Goal: Navigation & Orientation: Find specific page/section

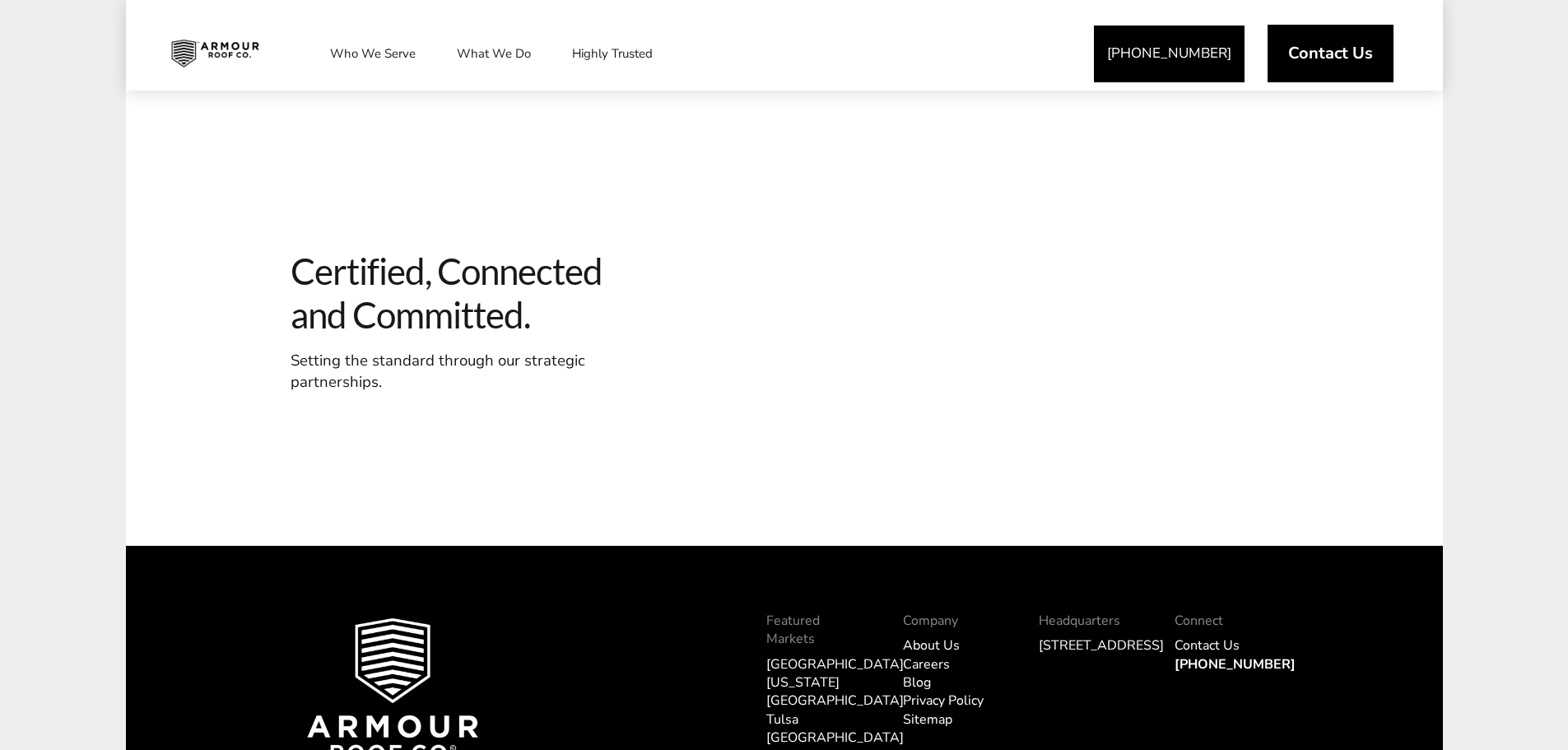
scroll to position [1975, 0]
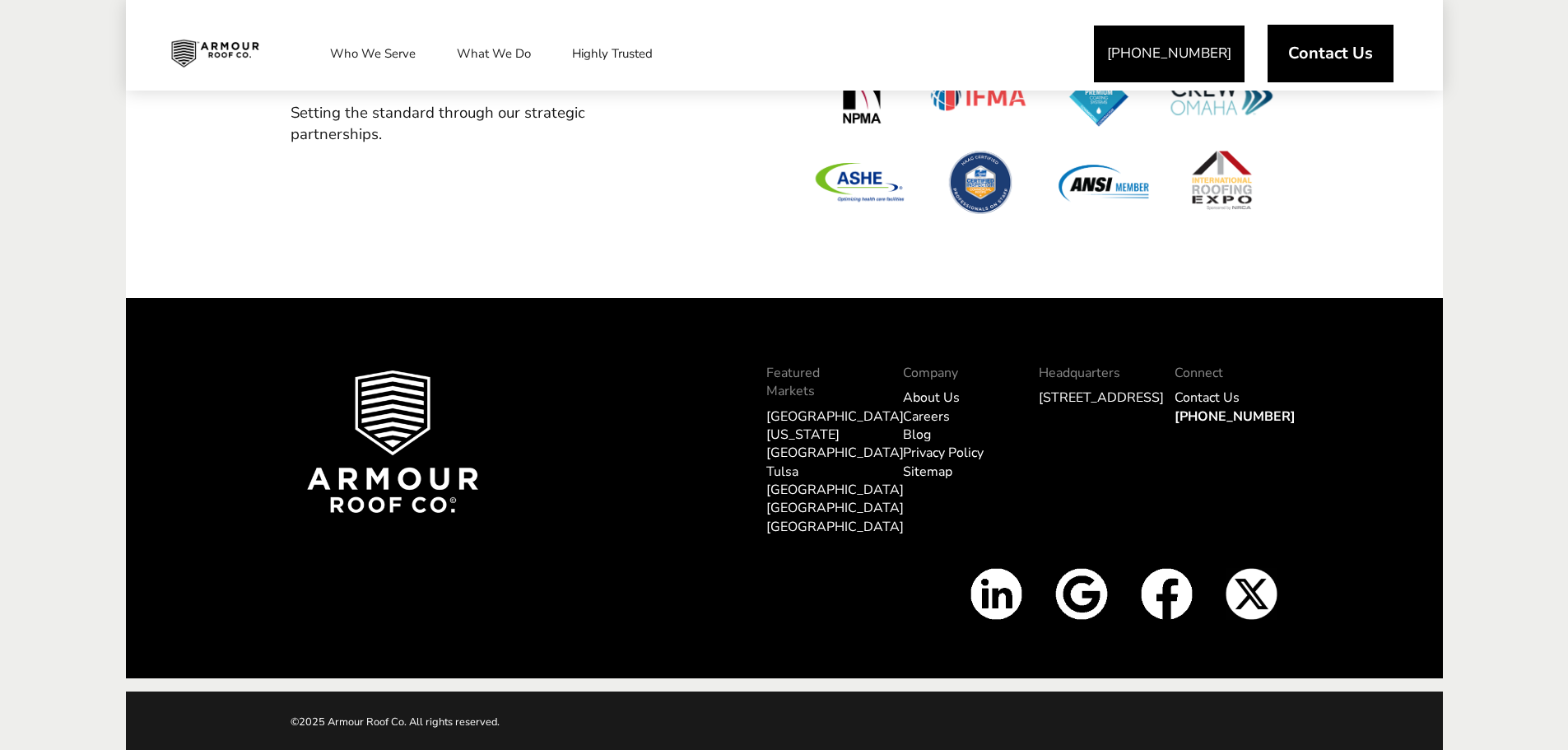
click at [782, 499] on link "[GEOGRAPHIC_DATA]" at bounding box center [835, 508] width 138 height 18
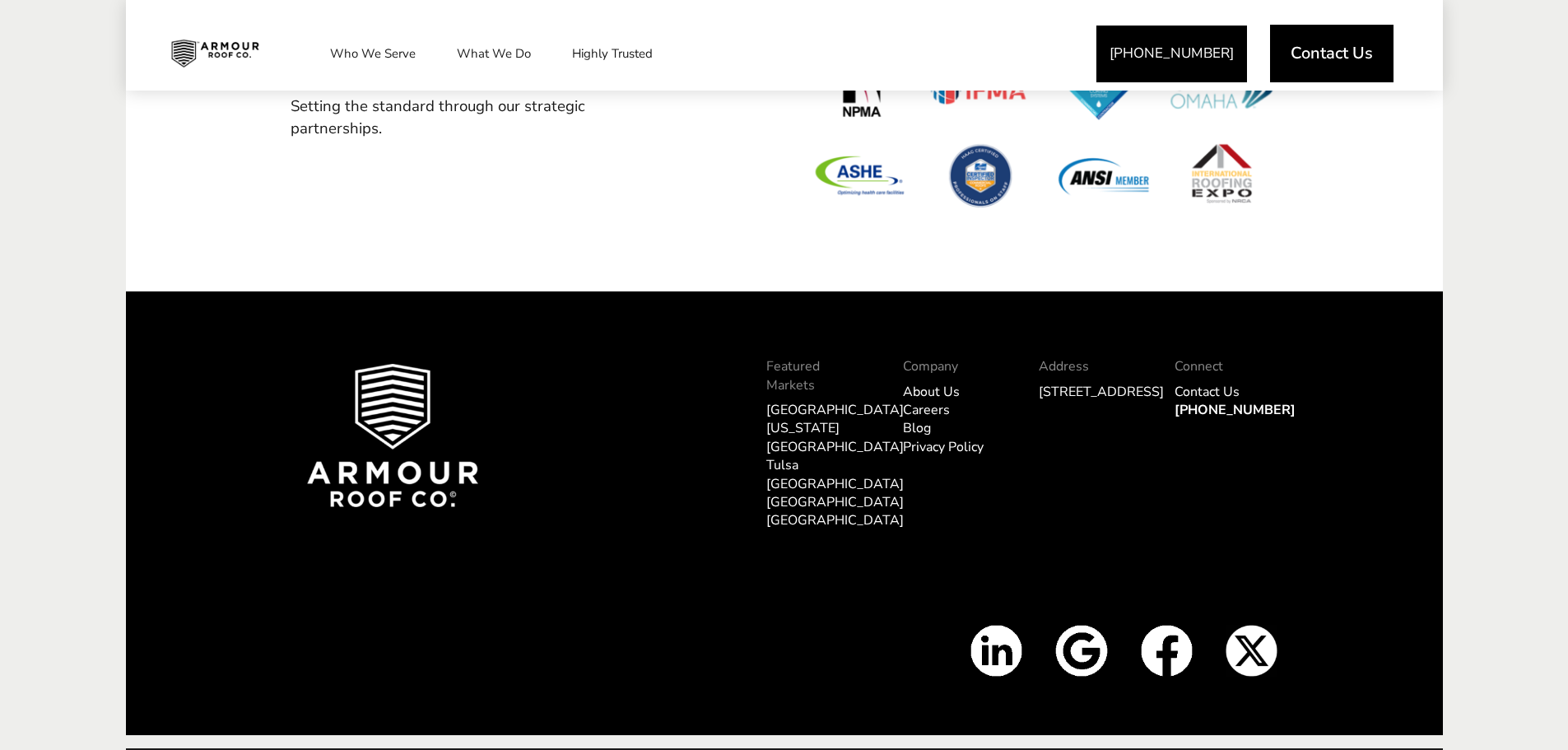
scroll to position [5075, 0]
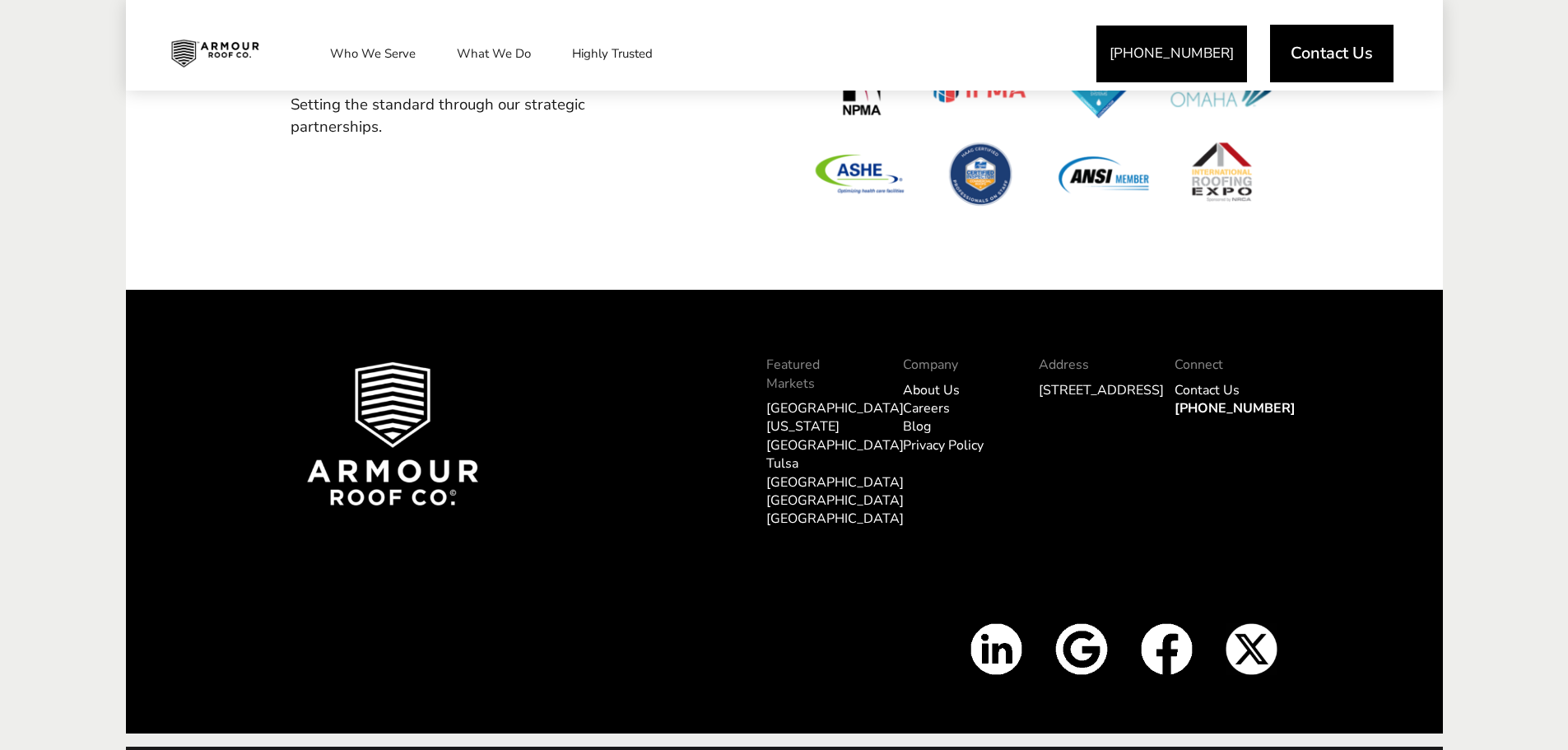
click at [791, 510] on link "[GEOGRAPHIC_DATA]" at bounding box center [835, 519] width 138 height 18
click at [787, 510] on link "[GEOGRAPHIC_DATA]" at bounding box center [835, 519] width 138 height 18
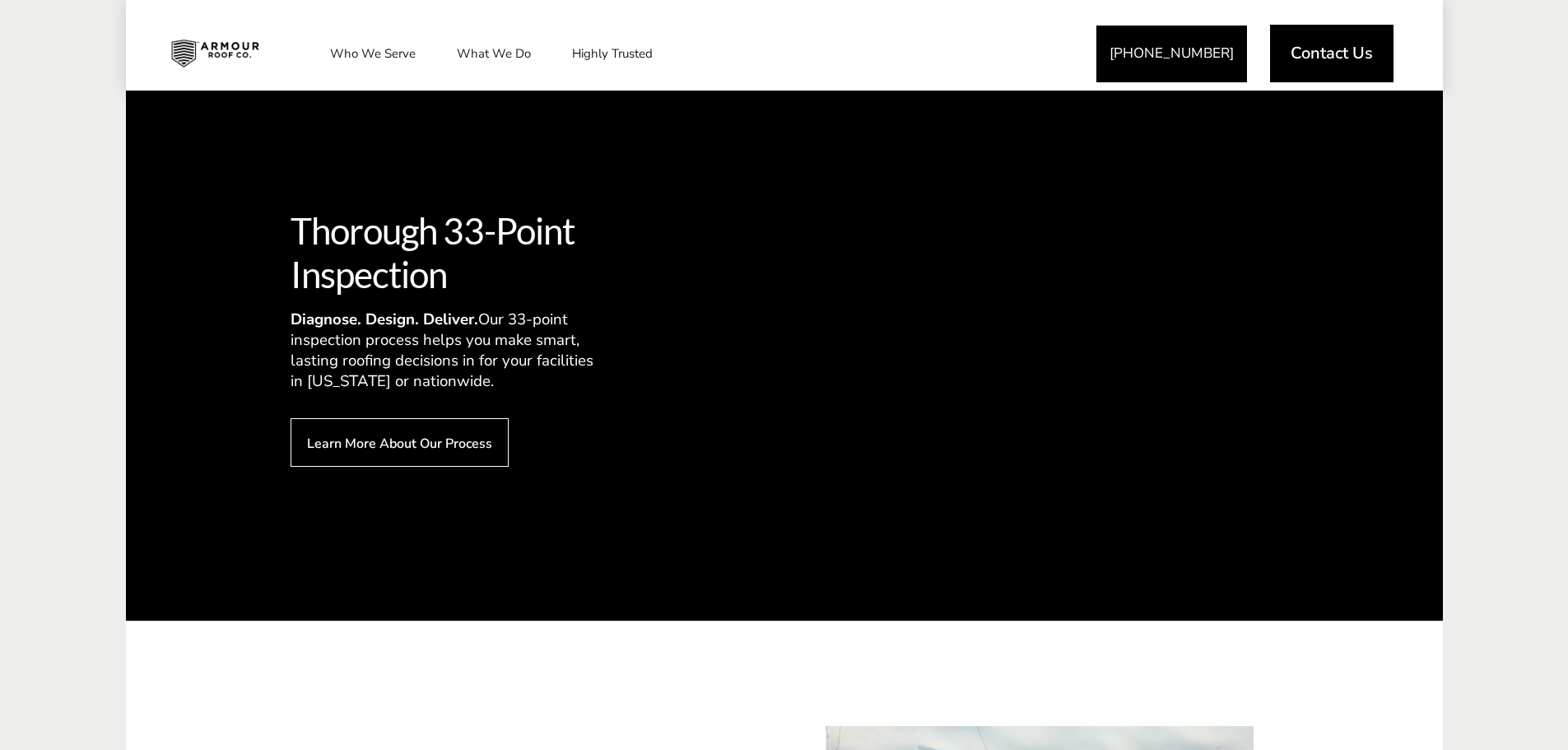
scroll to position [2551, 0]
